Goal: Task Accomplishment & Management: Manage account settings

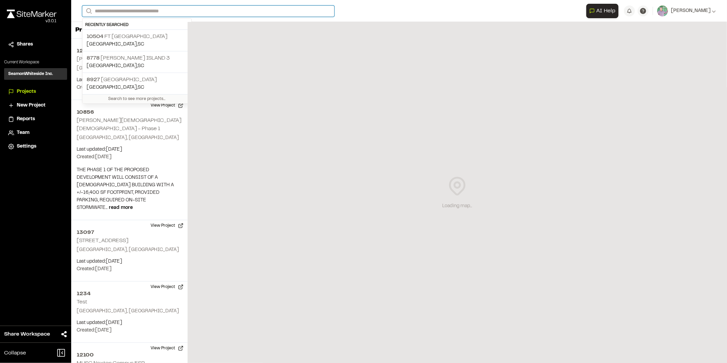
click at [114, 10] on input "Search" at bounding box center [208, 10] width 252 height 11
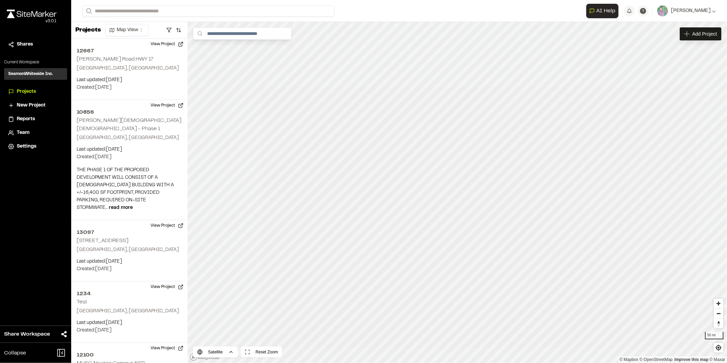
click at [104, 39] on p "[STREET_ADDRESS]" at bounding box center [137, 37] width 101 height 8
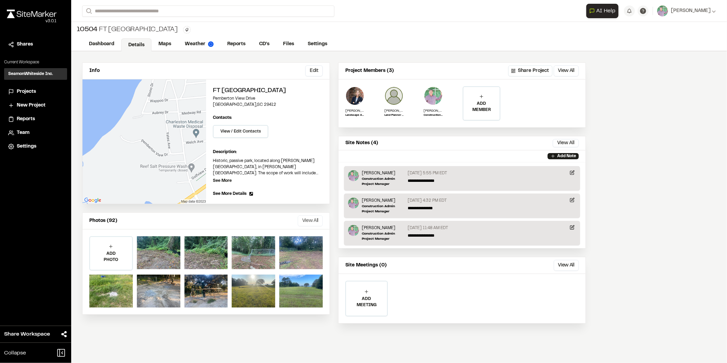
click at [307, 220] on button "View All" at bounding box center [310, 220] width 25 height 11
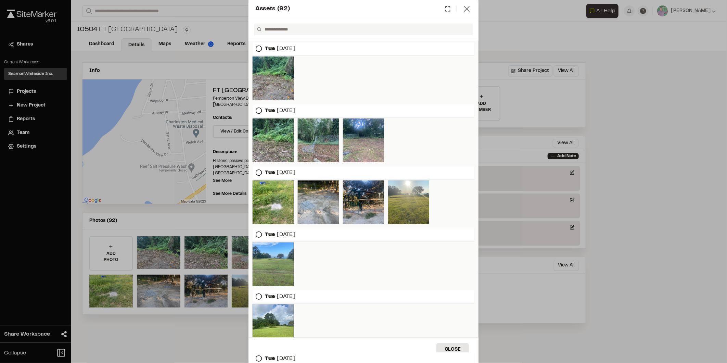
click at [467, 8] on icon at bounding box center [467, 9] width 10 height 10
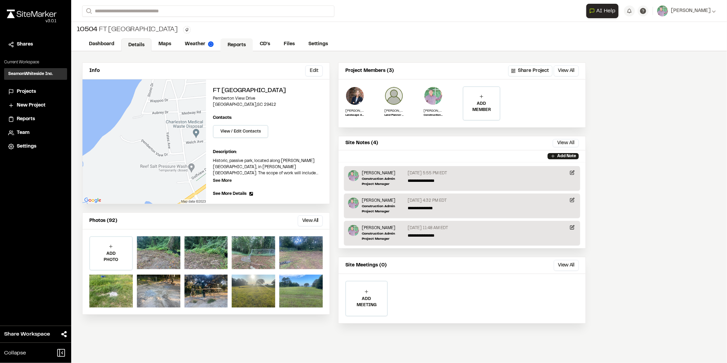
click at [236, 43] on link "Reports" at bounding box center [236, 44] width 33 height 13
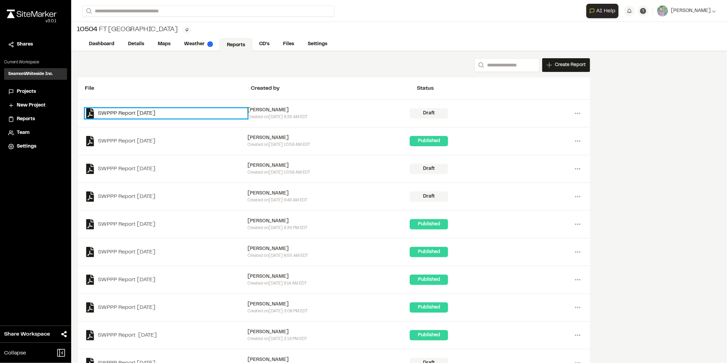
click at [127, 112] on link "SWPPP Report [DATE]" at bounding box center [166, 113] width 163 height 10
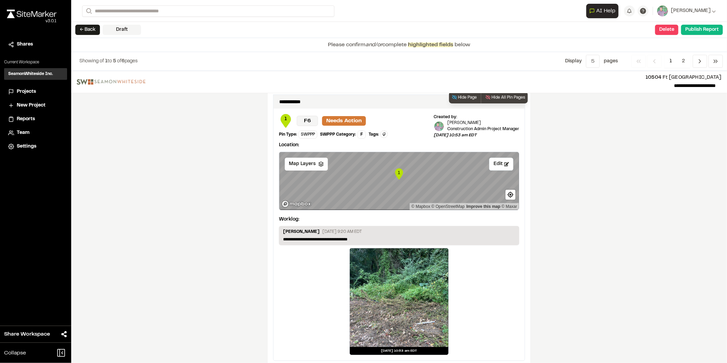
scroll to position [1090, 0]
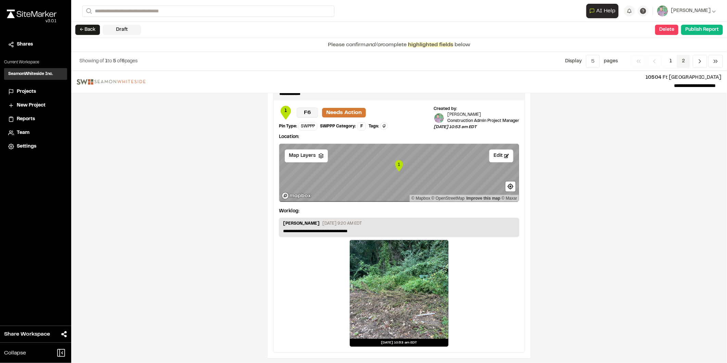
click at [682, 61] on span "2" at bounding box center [682, 61] width 13 height 13
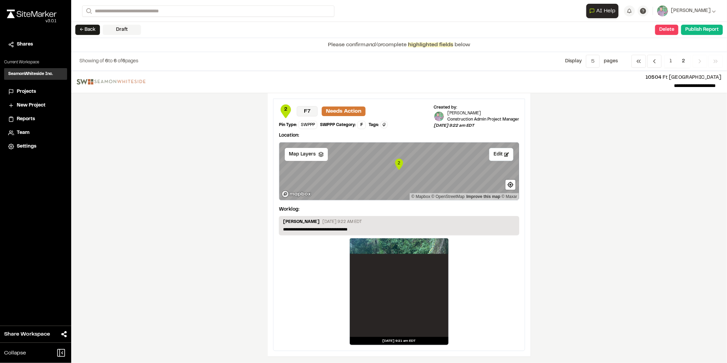
scroll to position [1, 0]
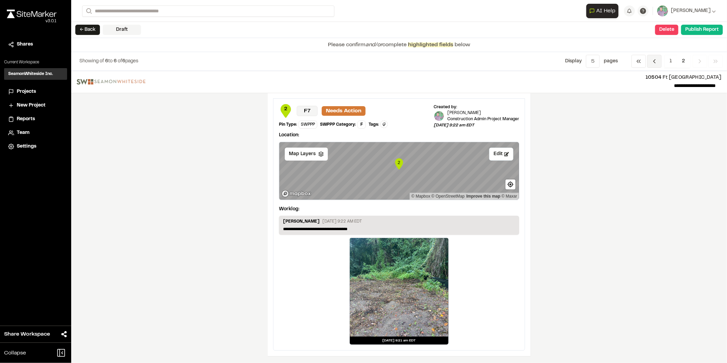
click at [654, 60] on polyline "Navigation" at bounding box center [655, 61] width 2 height 3
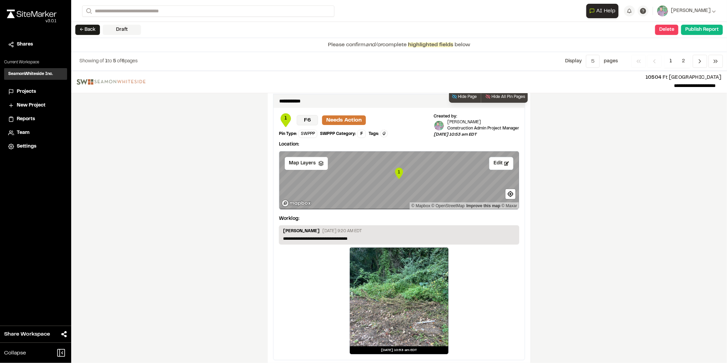
scroll to position [1090, 0]
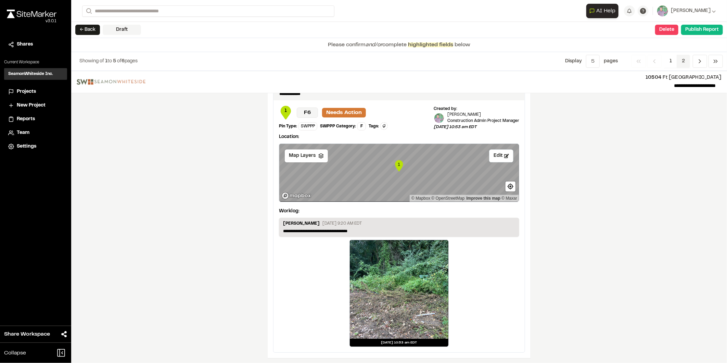
click at [681, 57] on span "2" at bounding box center [682, 61] width 13 height 13
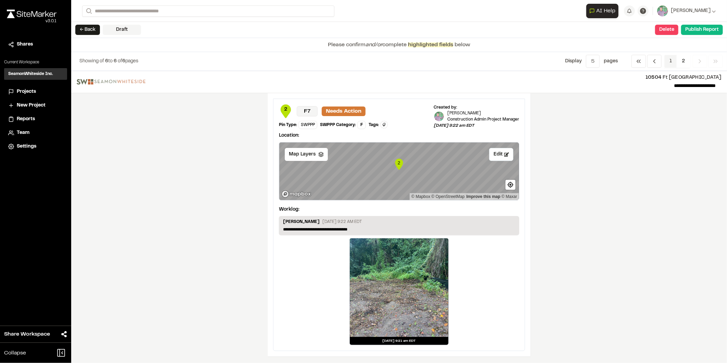
click at [669, 57] on span "1" at bounding box center [670, 61] width 13 height 13
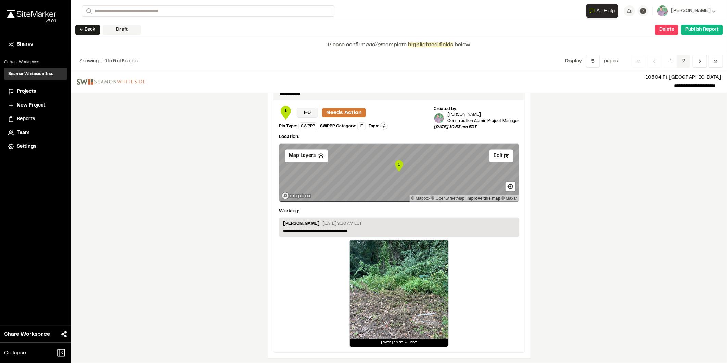
click at [683, 59] on span "2" at bounding box center [682, 61] width 13 height 13
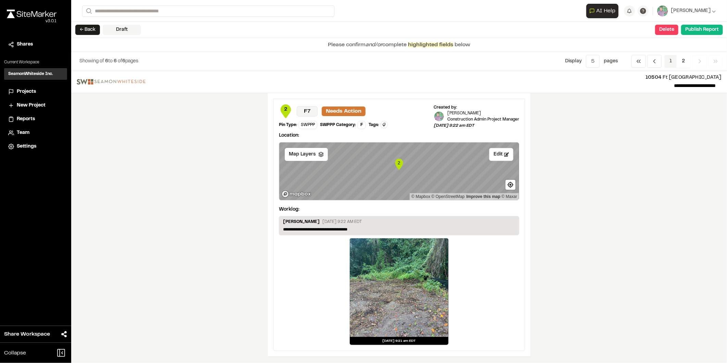
click at [668, 58] on span "1" at bounding box center [670, 61] width 13 height 13
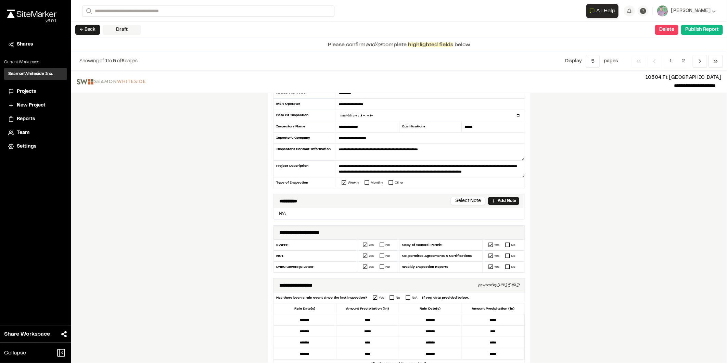
scroll to position [0, 0]
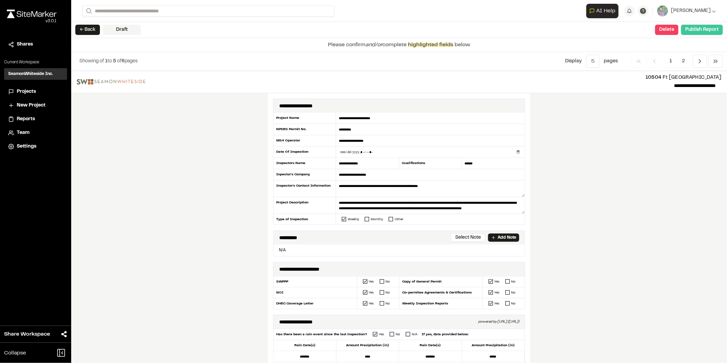
click at [700, 28] on button "Publish Report" at bounding box center [702, 30] width 42 height 10
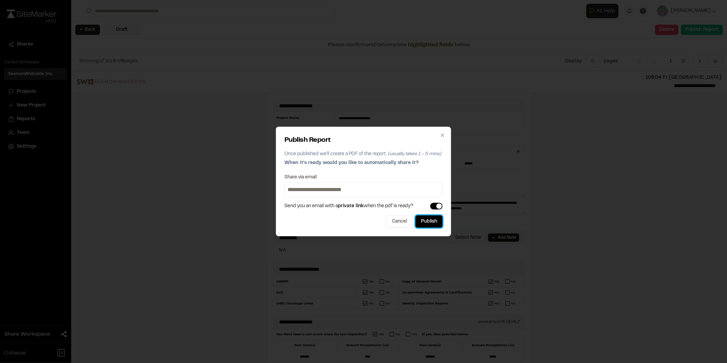
click at [427, 222] on button "Publish" at bounding box center [428, 221] width 27 height 12
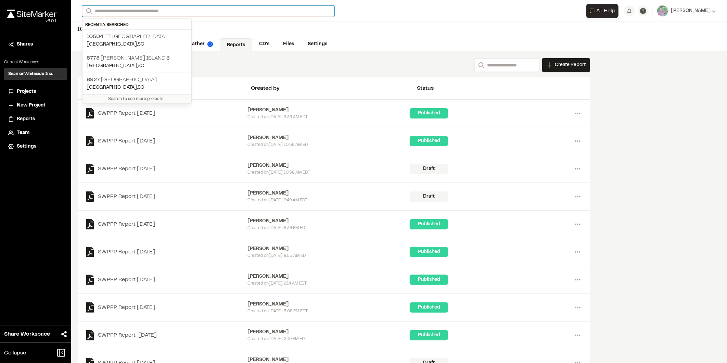
click at [121, 12] on input "Search" at bounding box center [208, 10] width 252 height 11
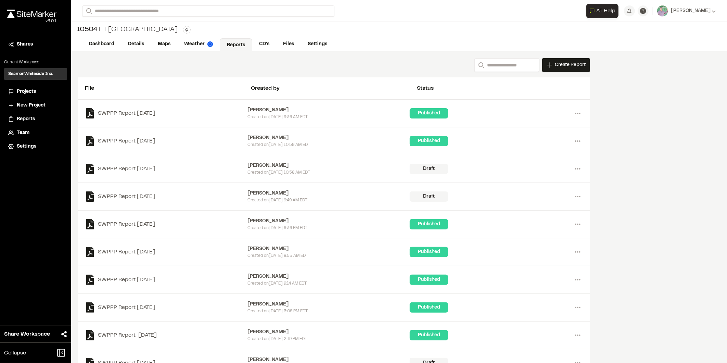
click at [107, 81] on p "8927 [GEOGRAPHIC_DATA]" at bounding box center [137, 80] width 101 height 8
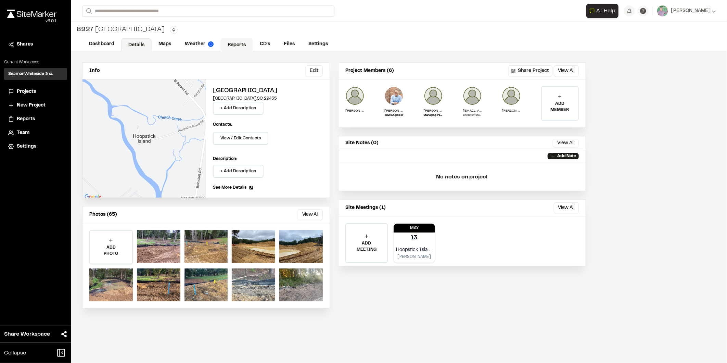
click at [234, 43] on link "Reports" at bounding box center [236, 44] width 33 height 13
click at [314, 210] on button "View All" at bounding box center [310, 214] width 25 height 11
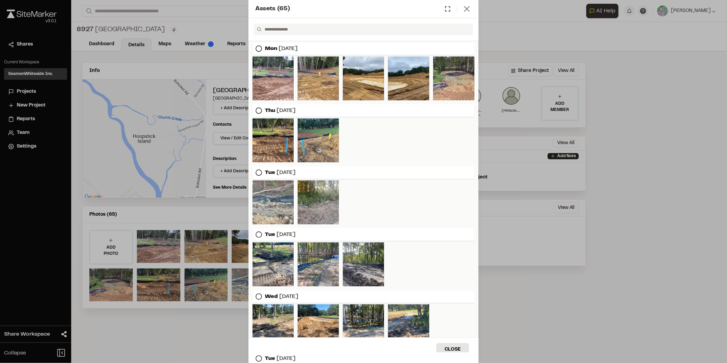
click at [467, 8] on line at bounding box center [466, 9] width 5 height 5
